Goal: Task Accomplishment & Management: Use online tool/utility

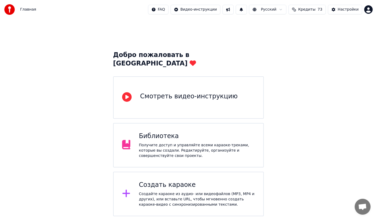
click at [167, 180] on div "Создать караоке" at bounding box center [197, 184] width 116 height 8
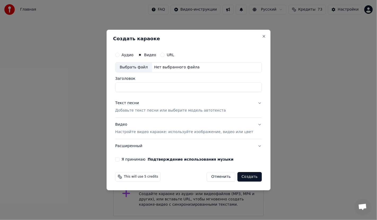
click at [133, 55] on label "Аудио" at bounding box center [127, 55] width 12 height 4
click at [119, 55] on button "Аудио" at bounding box center [117, 55] width 4 height 4
click at [146, 67] on div "Выбрать файл" at bounding box center [133, 67] width 37 height 10
drag, startPoint x: 163, startPoint y: 87, endPoint x: 190, endPoint y: 87, distance: 27.0
click at [190, 87] on input "**********" at bounding box center [188, 87] width 146 height 10
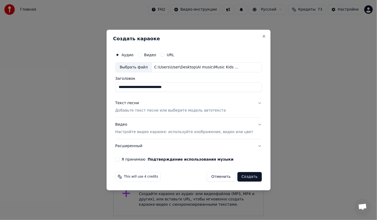
type input "**********"
drag, startPoint x: 165, startPoint y: 86, endPoint x: 109, endPoint y: 86, distance: 56.1
click at [109, 86] on body "**********" at bounding box center [188, 108] width 377 height 216
click at [165, 110] on p "Добавьте текст песни или выберите модель автотекста" at bounding box center [170, 110] width 111 height 5
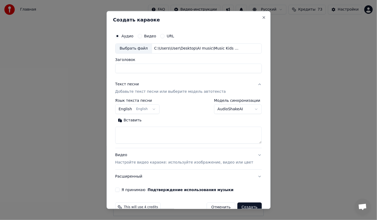
click at [152, 108] on button "English English" at bounding box center [137, 109] width 44 height 10
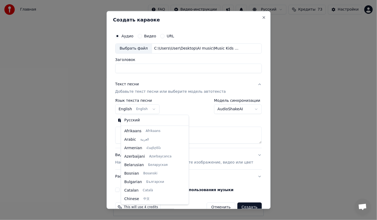
scroll to position [42, 0]
select select "**"
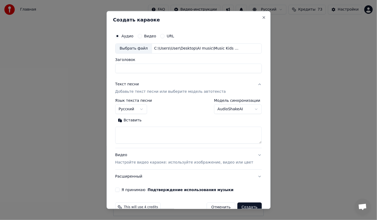
click at [142, 130] on textarea at bounding box center [188, 134] width 146 height 17
paste textarea "**********"
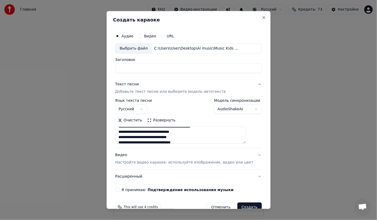
click at [211, 127] on textarea at bounding box center [180, 134] width 131 height 17
drag, startPoint x: 205, startPoint y: 137, endPoint x: 123, endPoint y: 137, distance: 82.3
click at [123, 137] on textarea at bounding box center [180, 134] width 131 height 17
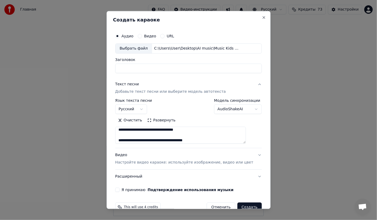
drag, startPoint x: 201, startPoint y: 141, endPoint x: 123, endPoint y: 139, distance: 78.1
click at [123, 139] on textarea at bounding box center [180, 134] width 131 height 17
drag, startPoint x: 202, startPoint y: 134, endPoint x: 117, endPoint y: 135, distance: 84.1
click at [117, 135] on div "**********" at bounding box center [188, 110] width 164 height 198
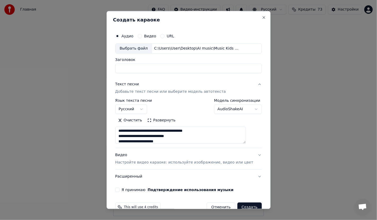
scroll to position [109, 0]
drag, startPoint x: 201, startPoint y: 140, endPoint x: 123, endPoint y: 130, distance: 78.1
click at [123, 130] on textarea at bounding box center [180, 134] width 131 height 17
drag, startPoint x: 200, startPoint y: 134, endPoint x: 121, endPoint y: 134, distance: 78.6
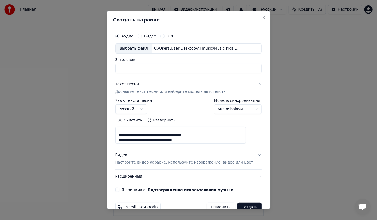
click at [121, 134] on textarea at bounding box center [180, 134] width 131 height 17
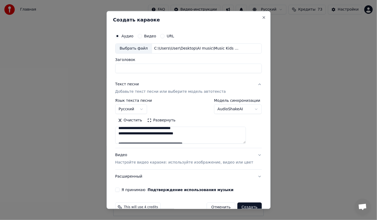
scroll to position [150, 0]
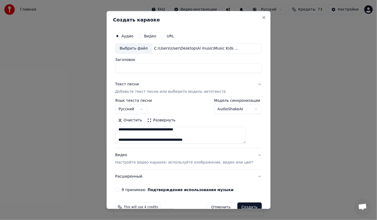
drag, startPoint x: 200, startPoint y: 140, endPoint x: 124, endPoint y: 138, distance: 76.8
click at [124, 138] on textarea at bounding box center [180, 134] width 131 height 17
drag, startPoint x: 193, startPoint y: 133, endPoint x: 124, endPoint y: 134, distance: 69.6
click at [124, 134] on textarea at bounding box center [180, 134] width 131 height 17
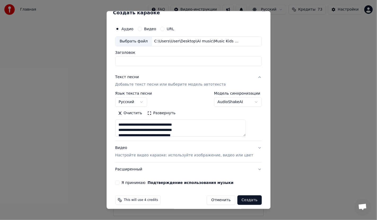
scroll to position [11, 0]
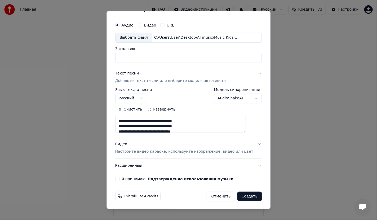
type textarea "**********"
click at [193, 152] on p "Настройте видео караоке: используйте изображение, видео или цвет" at bounding box center [184, 150] width 138 height 5
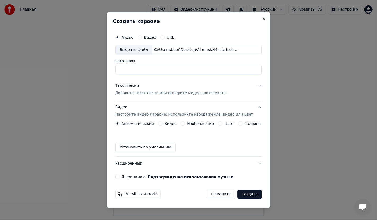
click at [184, 122] on button "Изображение" at bounding box center [183, 123] width 4 height 4
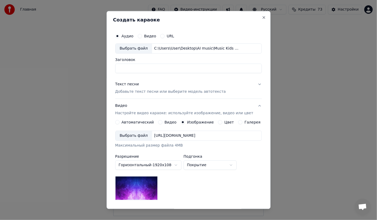
click at [135, 136] on div "Выбрать файл" at bounding box center [133, 136] width 37 height 10
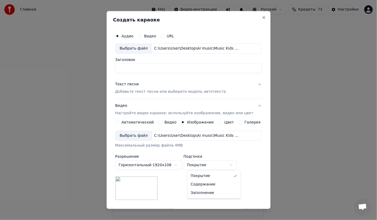
click at [205, 165] on body "Главная FAQ Видео-инструкции Русский Кредиты 73 Настройки Добро пожаловать в Yo…" at bounding box center [188, 108] width 377 height 216
click at [206, 164] on body "Главная FAQ Видео-инструкции Русский Кредиты 73 Настройки Добро пожаловать в Yo…" at bounding box center [188, 108] width 377 height 216
click at [211, 165] on body "Главная FAQ Видео-инструкции Русский Кредиты 73 Настройки Добро пожаловать в Yo…" at bounding box center [188, 108] width 377 height 216
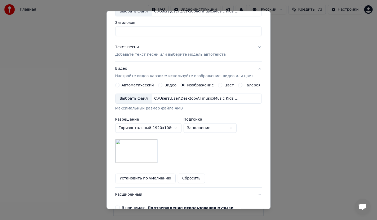
scroll to position [40, 0]
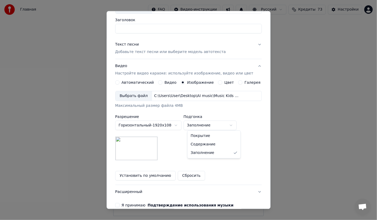
click at [216, 127] on body "Главная FAQ Видео-инструкции Русский Кредиты 73 Настройки Добро пожаловать в Yo…" at bounding box center [188, 108] width 377 height 216
select select "*******"
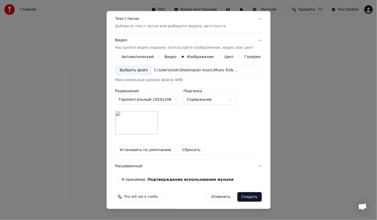
click at [119, 177] on button "Я принимаю Подтверждение использования музыки" at bounding box center [117, 179] width 4 height 4
click at [243, 196] on button "Создать" at bounding box center [249, 197] width 24 height 10
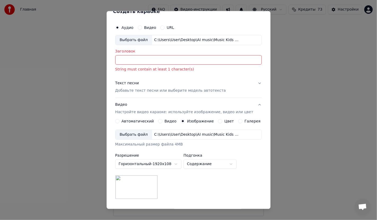
scroll to position [0, 0]
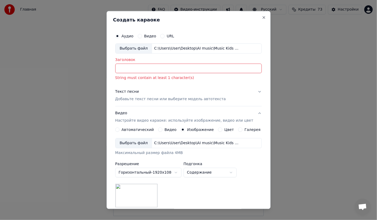
click at [159, 69] on input "Заголовок" at bounding box center [188, 69] width 146 height 10
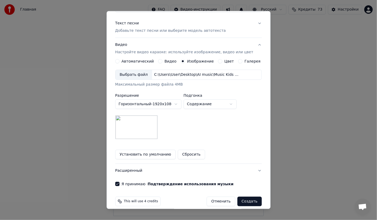
scroll to position [66, 0]
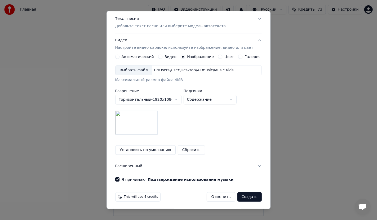
click at [242, 195] on button "Создать" at bounding box center [249, 197] width 24 height 10
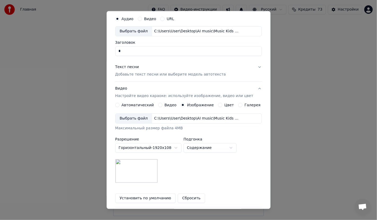
scroll to position [0, 0]
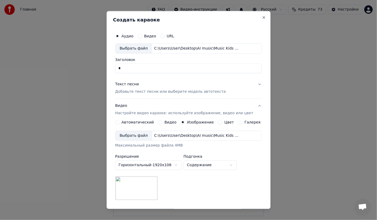
click at [147, 70] on input "Заголовок" at bounding box center [188, 69] width 146 height 10
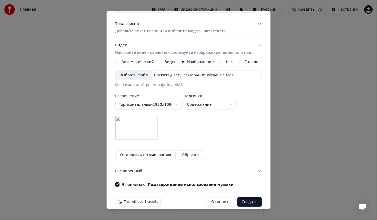
scroll to position [66, 0]
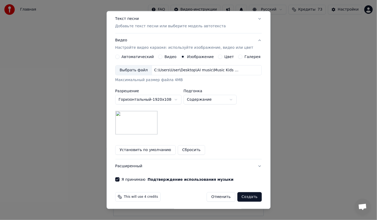
click at [244, 196] on button "Создать" at bounding box center [249, 197] width 24 height 10
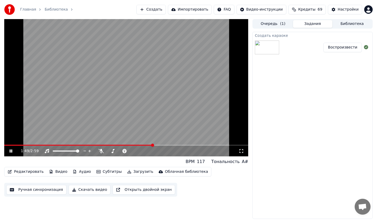
click at [87, 190] on button "Скачать видео" at bounding box center [90, 190] width 42 height 10
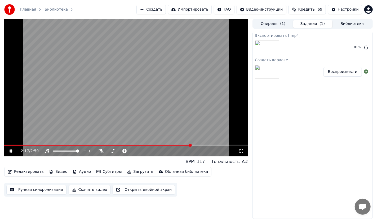
click at [10, 152] on icon at bounding box center [11, 150] width 3 height 3
click at [10, 152] on icon at bounding box center [10, 151] width 3 height 4
click at [10, 152] on icon at bounding box center [11, 150] width 3 height 3
click at [30, 10] on link "Главная" at bounding box center [28, 9] width 16 height 5
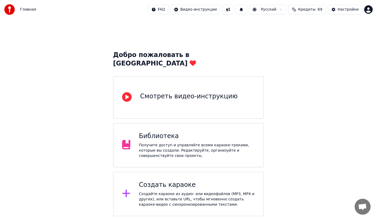
click at [167, 180] on div "Создать караоке" at bounding box center [197, 184] width 116 height 8
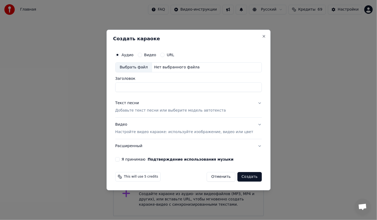
click at [139, 67] on div "Выбрать файл" at bounding box center [133, 67] width 37 height 10
type input "**********"
drag, startPoint x: 150, startPoint y: 87, endPoint x: 107, endPoint y: 86, distance: 42.9
click at [107, 86] on body "**********" at bounding box center [188, 108] width 377 height 216
click at [146, 111] on p "Добавьте текст песни или выберите модель автотекста" at bounding box center [170, 110] width 111 height 5
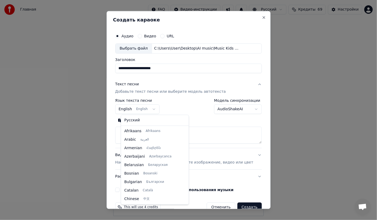
click at [148, 109] on body "Главная FAQ Видео-инструкции Русский Кредиты 69 Настройки Добро пожаловать в Yo…" at bounding box center [188, 108] width 377 height 216
select select "**"
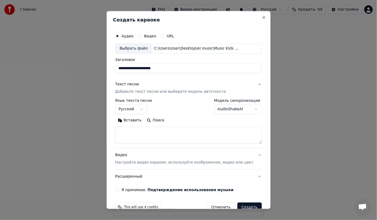
click at [134, 130] on textarea at bounding box center [188, 134] width 146 height 17
paste textarea "**********"
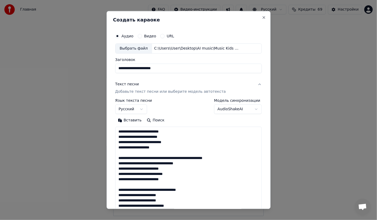
scroll to position [186, 0]
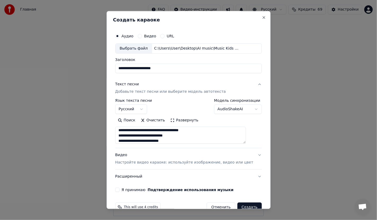
drag, startPoint x: 196, startPoint y: 130, endPoint x: 123, endPoint y: 130, distance: 73.6
click at [123, 130] on textarea at bounding box center [180, 134] width 131 height 17
drag, startPoint x: 229, startPoint y: 135, endPoint x: 124, endPoint y: 134, distance: 105.1
click at [124, 134] on textarea at bounding box center [180, 134] width 131 height 17
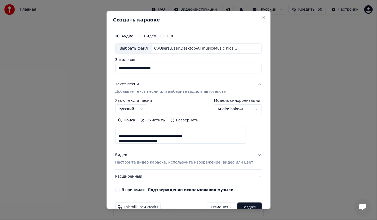
scroll to position [114, 0]
drag, startPoint x: 193, startPoint y: 133, endPoint x: 123, endPoint y: 138, distance: 69.5
click at [123, 138] on textarea at bounding box center [180, 134] width 131 height 17
drag, startPoint x: 218, startPoint y: 138, endPoint x: 123, endPoint y: 134, distance: 95.1
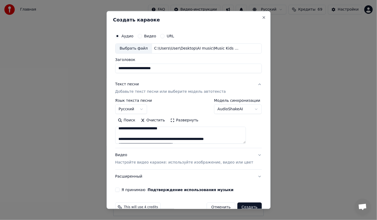
click at [123, 134] on textarea "**********" at bounding box center [180, 134] width 131 height 17
drag, startPoint x: 193, startPoint y: 139, endPoint x: 115, endPoint y: 133, distance: 78.0
click at [115, 133] on div "**********" at bounding box center [188, 110] width 164 height 198
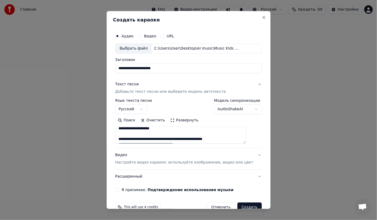
drag, startPoint x: 228, startPoint y: 138, endPoint x: 128, endPoint y: 134, distance: 100.6
click at [128, 134] on textarea "**********" at bounding box center [180, 134] width 131 height 17
click at [157, 136] on textarea "**********" at bounding box center [180, 134] width 131 height 17
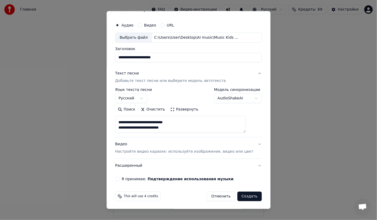
type textarea "**********"
click at [192, 151] on p "Настройте видео караоке: используйте изображение, видео или цвет" at bounding box center [184, 150] width 138 height 5
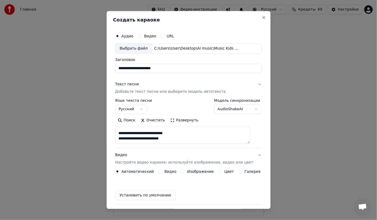
scroll to position [0, 0]
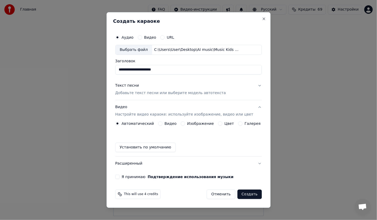
click at [185, 122] on button "Изображение" at bounding box center [183, 123] width 4 height 4
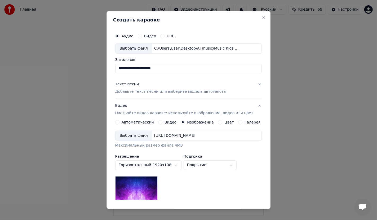
click at [143, 135] on div "Выбрать файл" at bounding box center [133, 136] width 37 height 10
click at [136, 137] on div "Выбрать файл" at bounding box center [133, 136] width 37 height 10
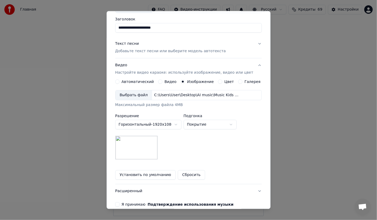
scroll to position [66, 0]
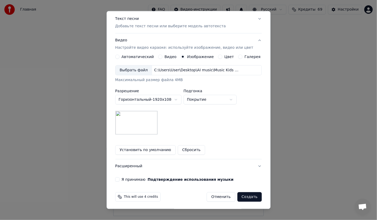
click at [219, 100] on body "Главная FAQ Видео-инструкции Русский Кредиты 69 Настройки Добро пожаловать в Yo…" at bounding box center [188, 108] width 377 height 216
select select "*******"
click at [119, 178] on button "Я принимаю Подтверждение использования музыки" at bounding box center [117, 179] width 4 height 4
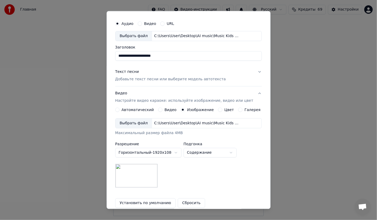
scroll to position [0, 0]
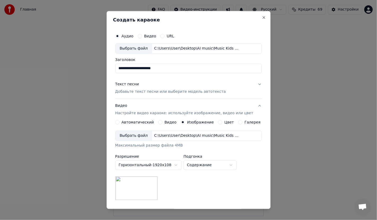
click at [251, 84] on button "Текст песни Добавьте текст песни или выберите модель автотекста" at bounding box center [188, 87] width 146 height 21
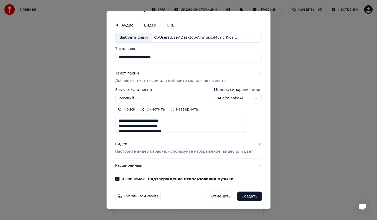
click at [239, 194] on button "Создать" at bounding box center [249, 196] width 24 height 10
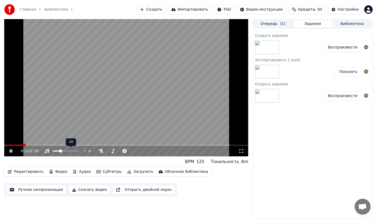
click at [60, 152] on span at bounding box center [60, 150] width 3 height 3
click at [86, 190] on button "Скачать видео" at bounding box center [90, 190] width 42 height 10
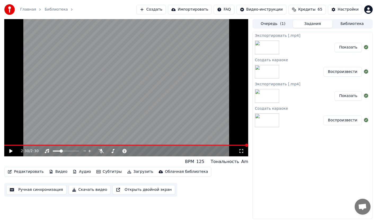
click at [264, 183] on div "Экспортировать [.mp4] Показать Создать караоке Воспроизвести Экспортировать [.m…" at bounding box center [312, 125] width 120 height 187
click at [308, 123] on div "Воспроизвести" at bounding box center [312, 120] width 120 height 18
click at [307, 123] on div "Воспроизвести" at bounding box center [312, 120] width 120 height 18
